Goal: Task Accomplishment & Management: Use online tool/utility

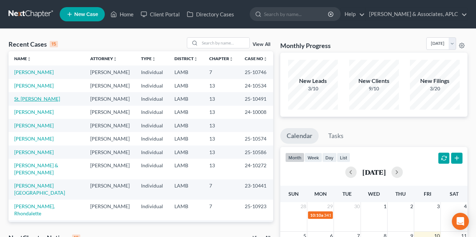
click at [30, 97] on link "St. [PERSON_NAME]" at bounding box center [37, 99] width 46 height 6
select select "8"
select select "0"
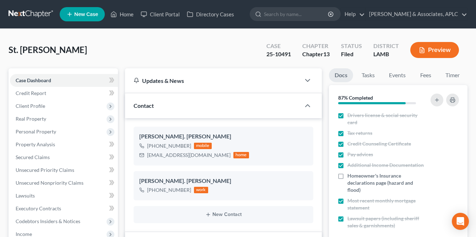
click at [19, 12] on link at bounding box center [31, 14] width 45 height 13
